Goal: Find specific fact: Find specific fact

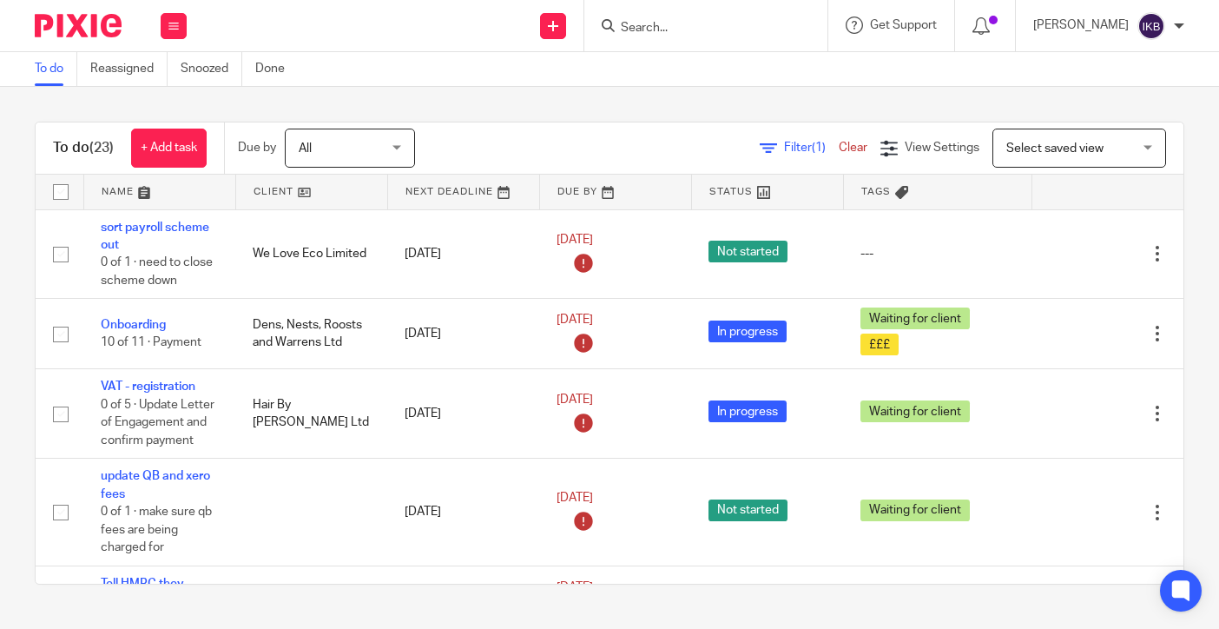
click at [625, 30] on input "Search" at bounding box center [697, 29] width 156 height 16
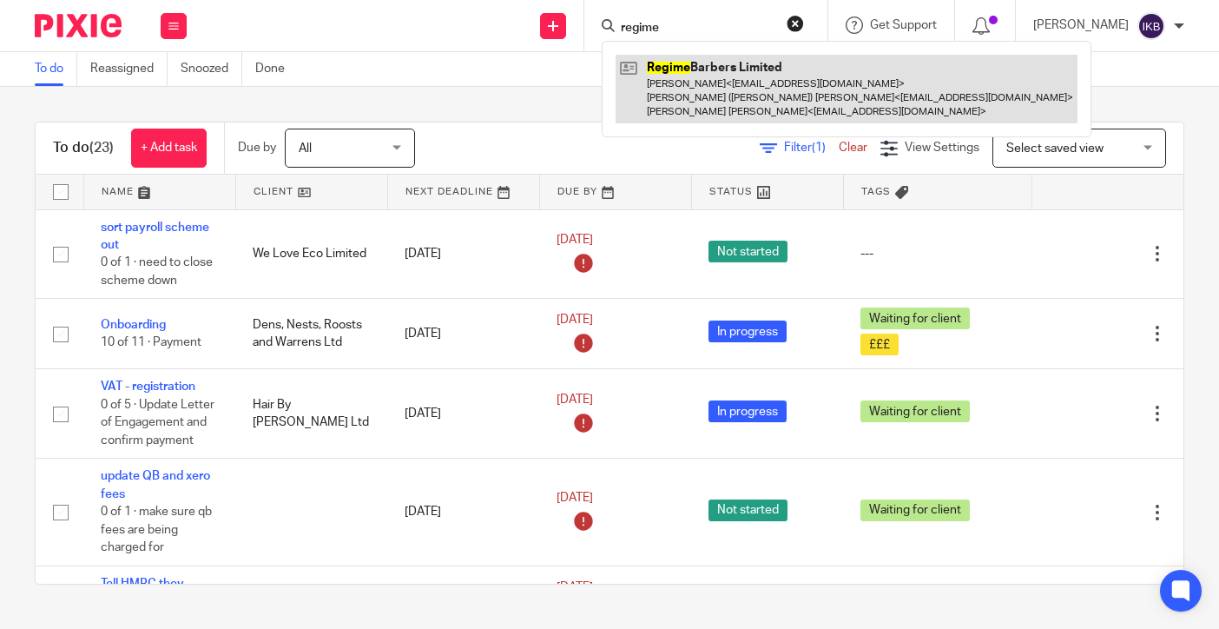
type input "regime"
click at [624, 115] on link at bounding box center [847, 89] width 462 height 69
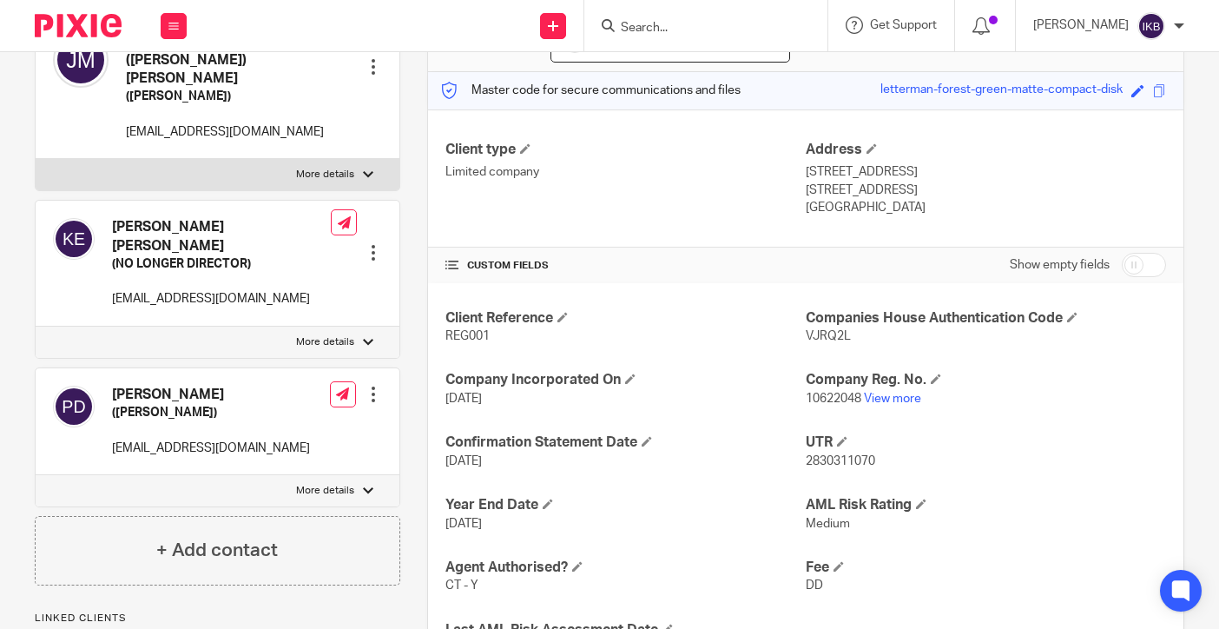
scroll to position [200, 0]
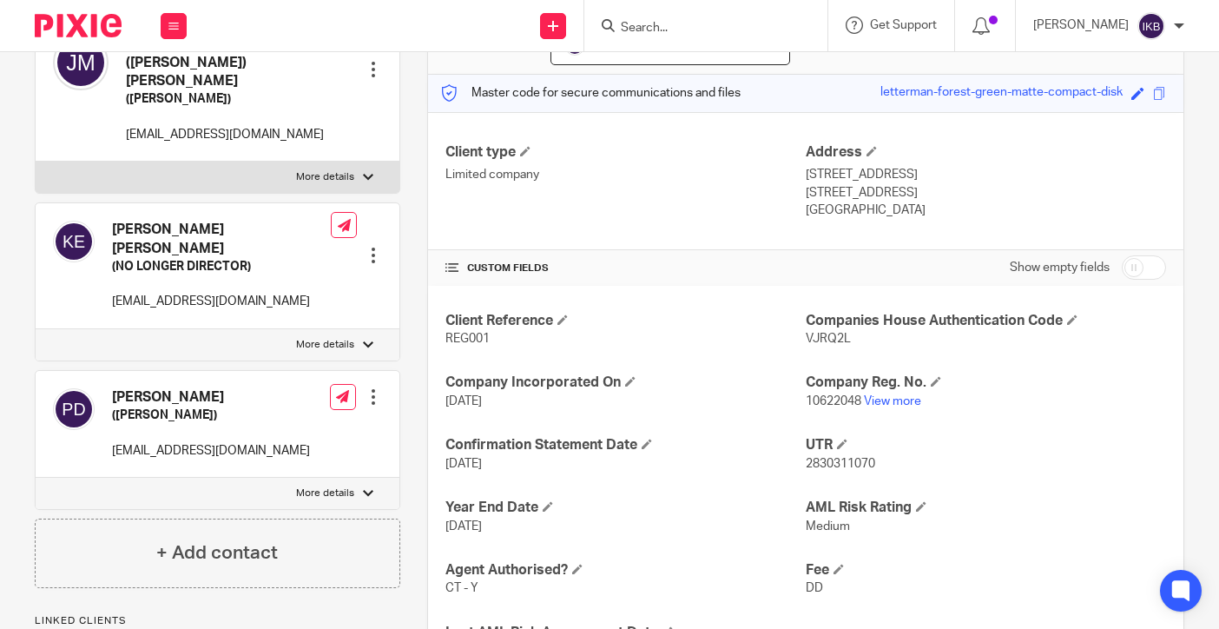
click at [317, 486] on p "More details" at bounding box center [325, 493] width 58 height 14
click at [36, 477] on input "More details" at bounding box center [35, 477] width 1 height 1
checkbox input "true"
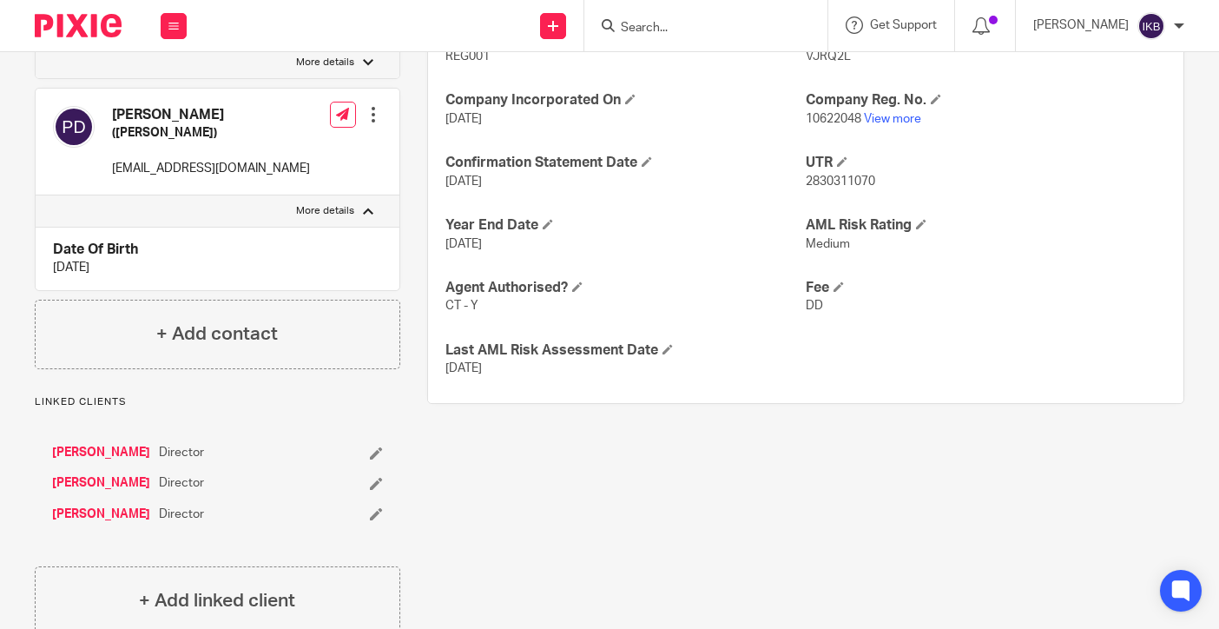
scroll to position [481, 0]
click at [98, 475] on link "[PERSON_NAME]" at bounding box center [101, 483] width 98 height 17
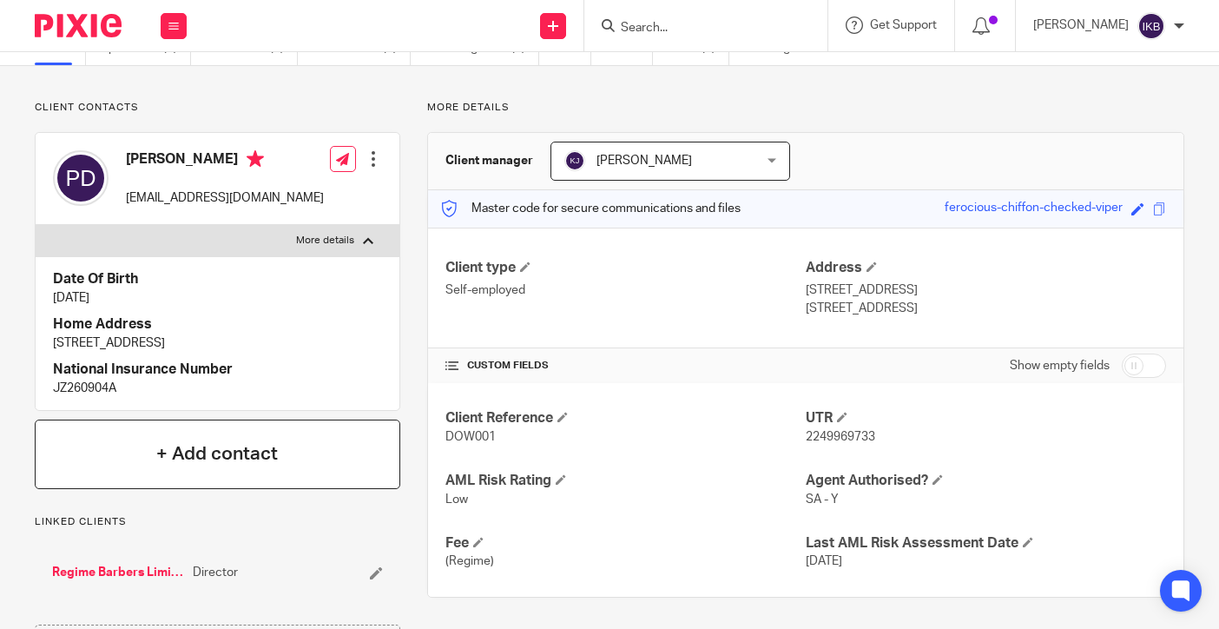
scroll to position [51, 0]
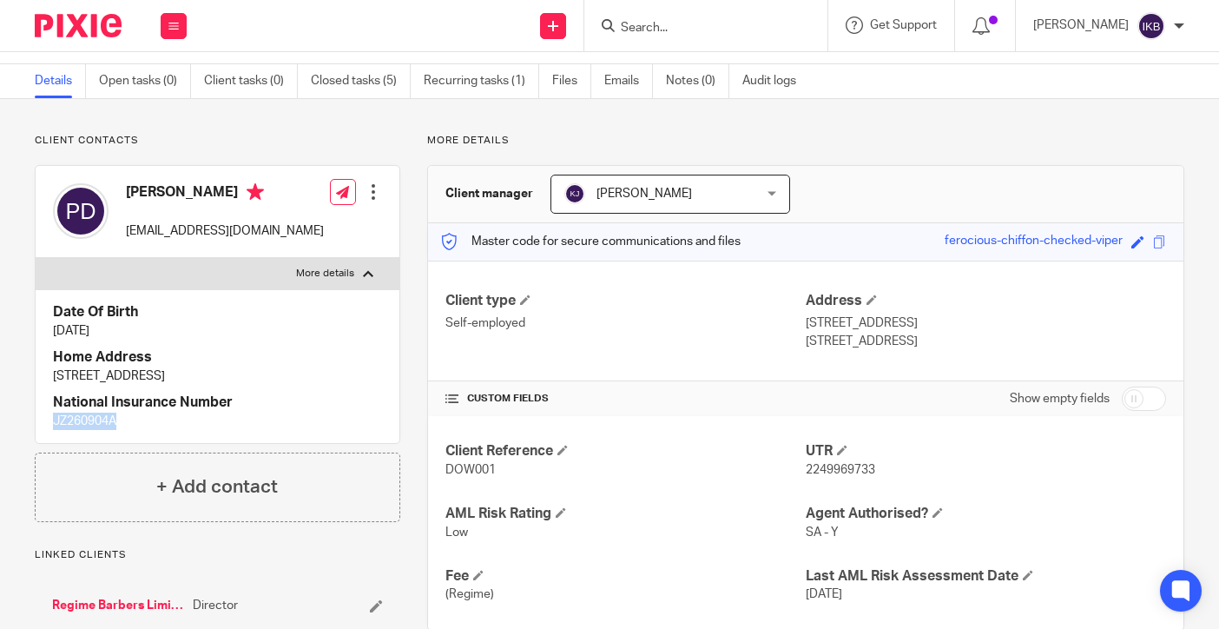
drag, startPoint x: 125, startPoint y: 417, endPoint x: 0, endPoint y: 415, distance: 125.0
click at [0, 415] on div "Client contacts [PERSON_NAME] Down [EMAIL_ADDRESS][DOMAIN_NAME] Edit contact Cr…" at bounding box center [609, 430] width 1219 height 662
copy p "JZ260904A"
